Goal: Obtain resource: Download file/media

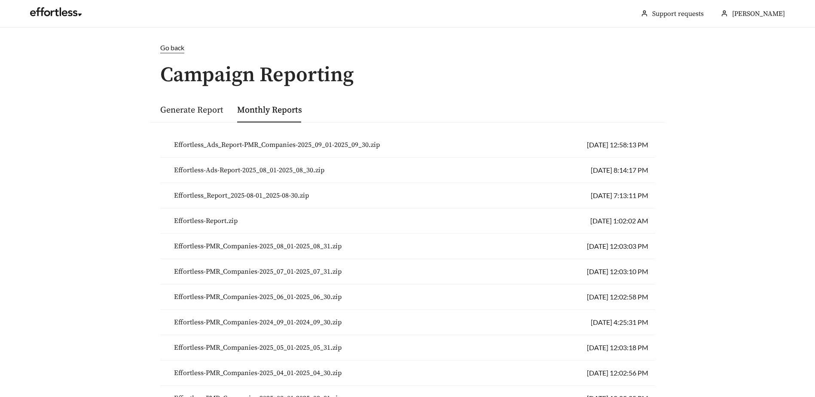
click at [348, 146] on span "Effortless_Ads_Report-PMR_Companies-2025_09_01-2025_09_30.zip" at bounding box center [277, 145] width 206 height 10
drag, startPoint x: 435, startPoint y: 74, endPoint x: 370, endPoint y: 97, distance: 68.5
click at [435, 74] on h1 "Campaign Reporting" at bounding box center [408, 75] width 516 height 23
click at [202, 107] on link "Generate Report" at bounding box center [191, 110] width 63 height 11
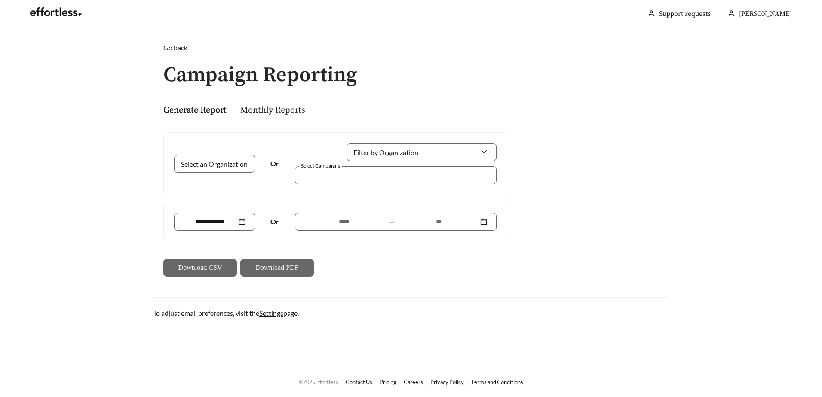
click at [281, 111] on link "Monthly Reports" at bounding box center [272, 110] width 65 height 11
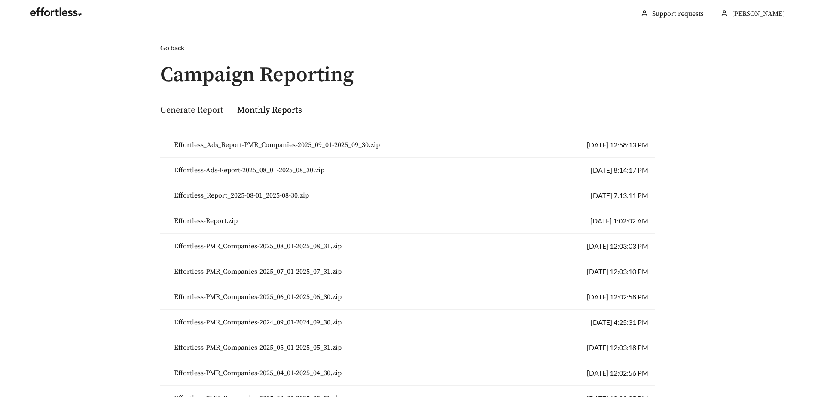
click at [213, 111] on link "Generate Report" at bounding box center [191, 110] width 63 height 11
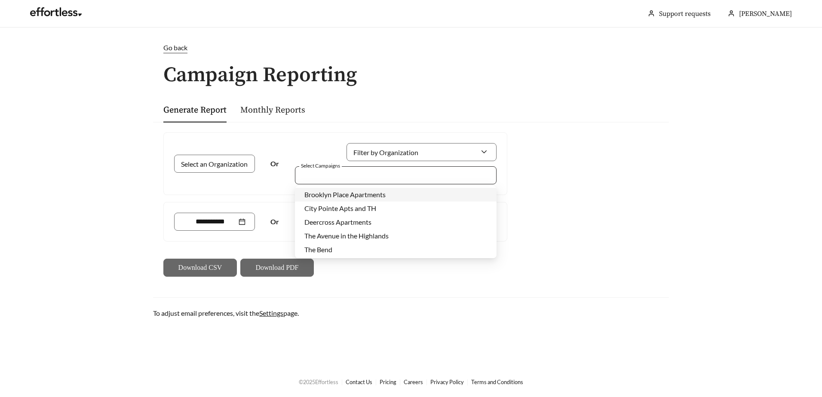
click at [380, 178] on div at bounding box center [390, 175] width 182 height 12
